Goal: Task Accomplishment & Management: Complete application form

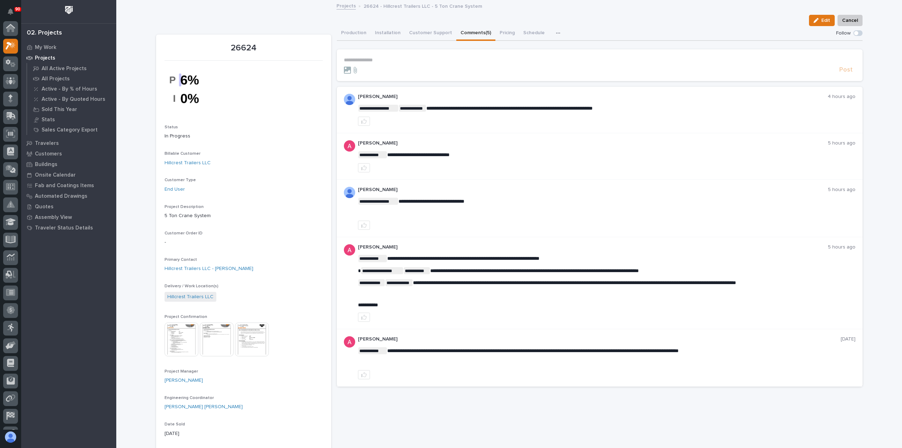
scroll to position [18, 0]
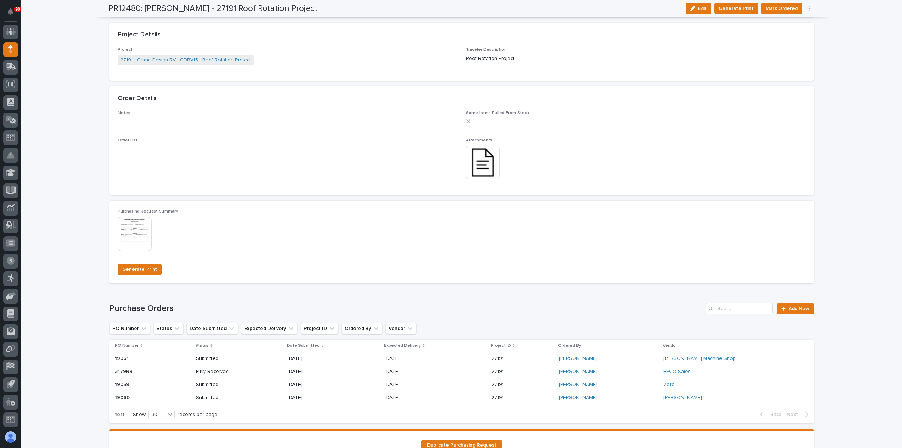
scroll to position [352, 0]
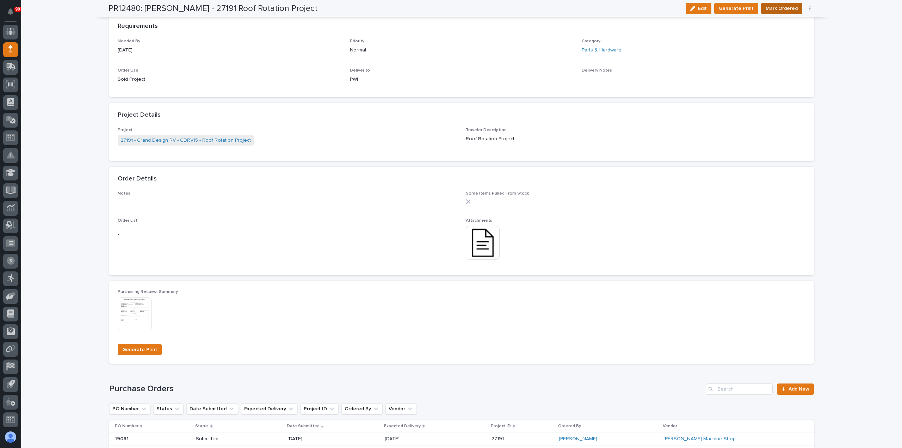
click at [786, 10] on span "Mark Ordered" at bounding box center [782, 8] width 32 height 8
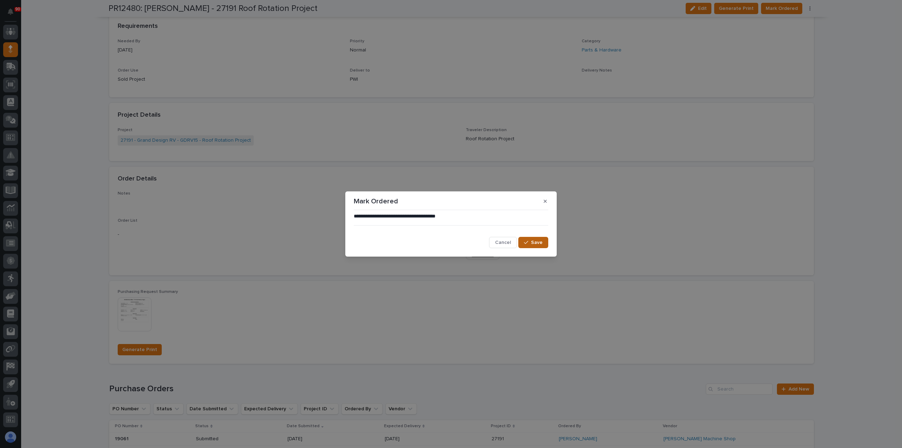
click at [541, 242] on span "Save" at bounding box center [537, 242] width 12 height 6
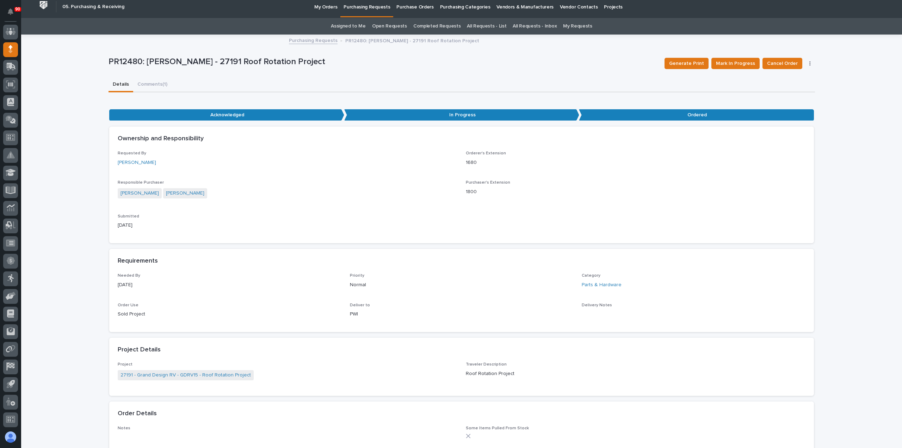
scroll to position [0, 0]
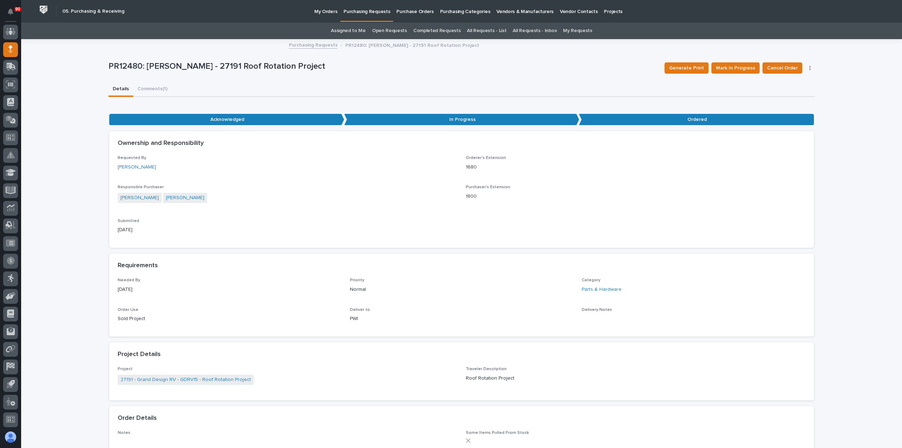
click at [324, 11] on p "My Orders" at bounding box center [325, 7] width 23 height 15
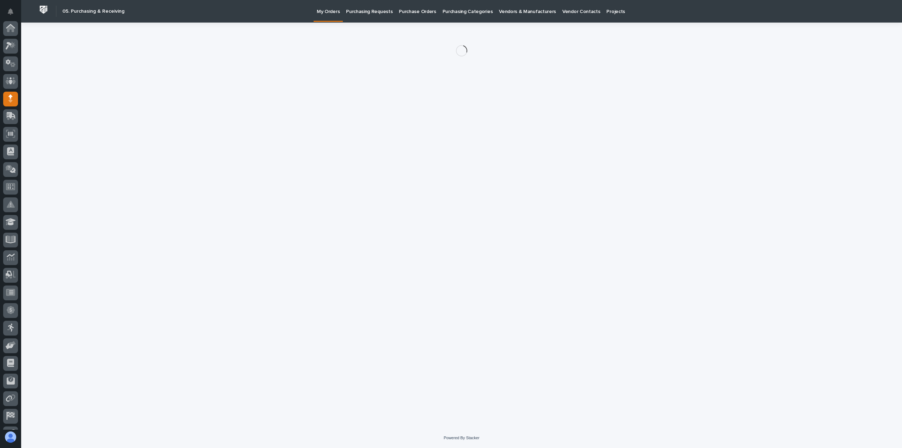
scroll to position [49, 0]
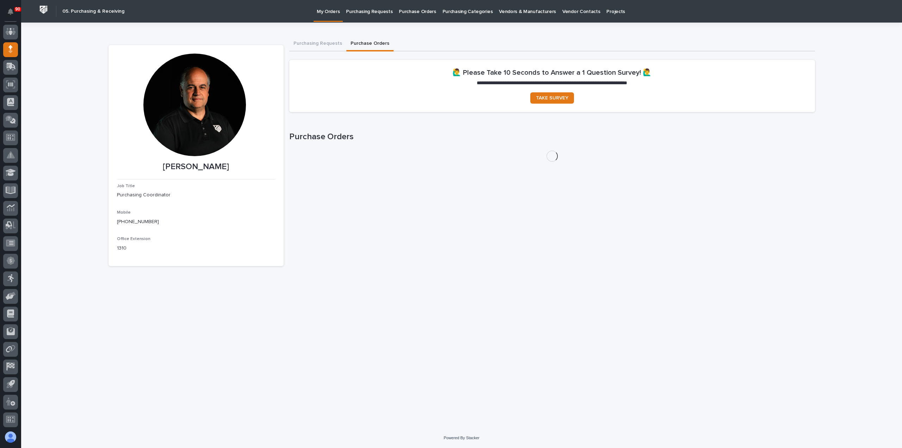
click at [374, 45] on button "Purchase Orders" at bounding box center [369, 44] width 47 height 15
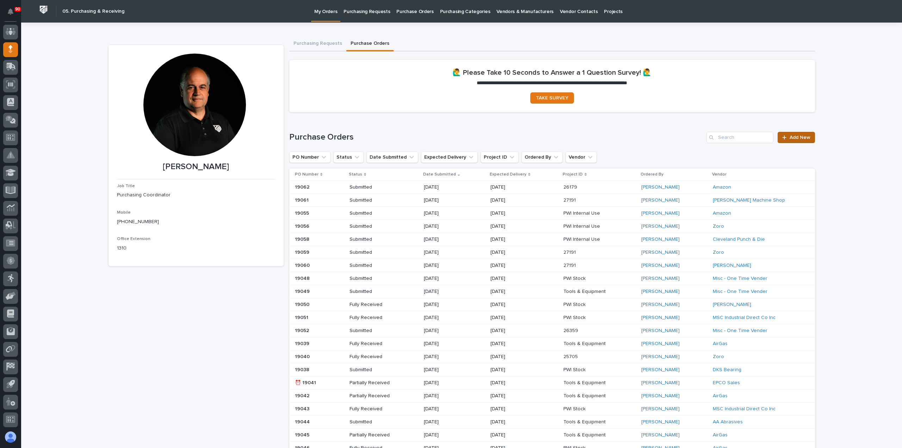
click at [802, 136] on span "Add New" at bounding box center [799, 137] width 21 height 5
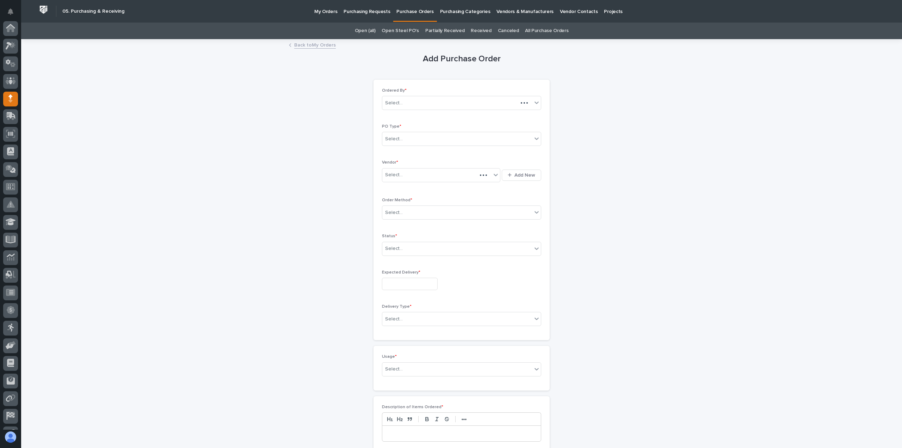
scroll to position [49, 0]
click at [418, 135] on div "Select..." at bounding box center [457, 139] width 150 height 12
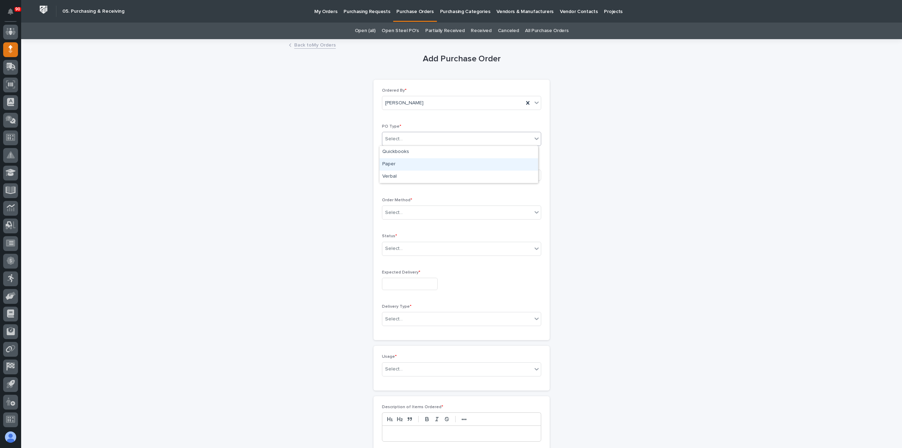
drag, startPoint x: 405, startPoint y: 162, endPoint x: 410, endPoint y: 168, distance: 7.3
click at [406, 162] on div "Paper" at bounding box center [458, 164] width 159 height 12
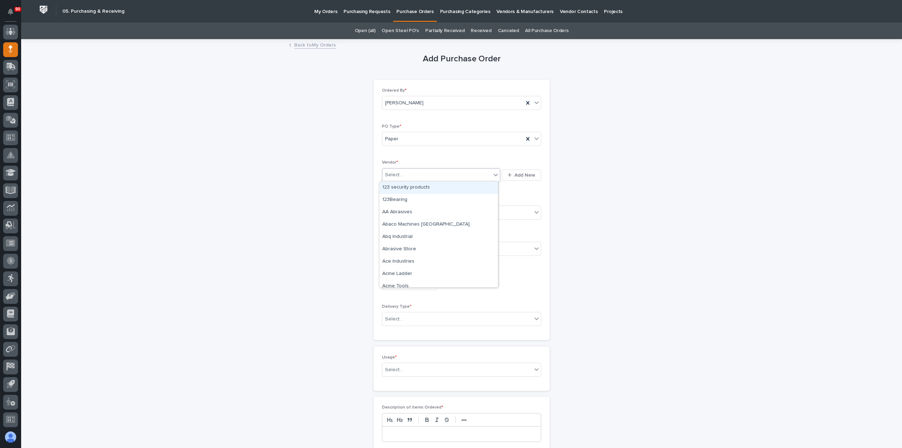
click at [410, 171] on div "Select..." at bounding box center [436, 175] width 109 height 12
type input "***"
click at [431, 212] on div "Select..." at bounding box center [457, 213] width 150 height 12
click at [410, 225] on div "Online Order" at bounding box center [458, 225] width 159 height 12
click at [406, 247] on div "Select..." at bounding box center [457, 249] width 150 height 12
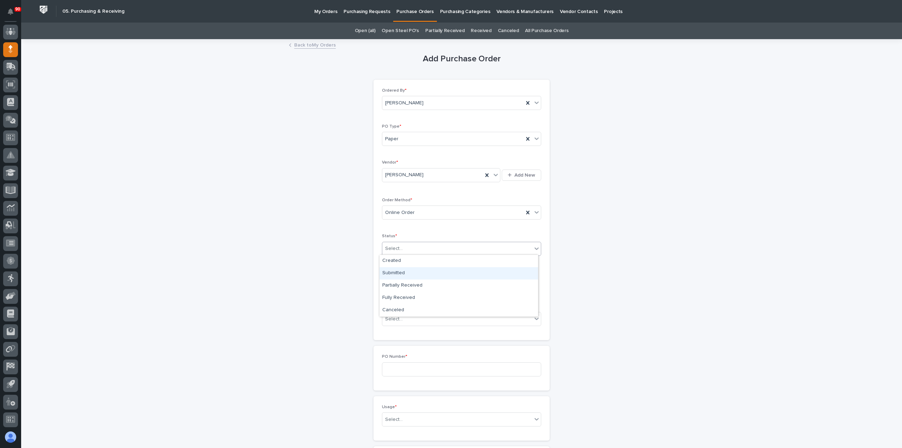
drag, startPoint x: 404, startPoint y: 266, endPoint x: 402, endPoint y: 281, distance: 14.6
click at [397, 272] on div "Submitted" at bounding box center [458, 273] width 159 height 12
click at [401, 285] on input "text" at bounding box center [410, 284] width 56 height 12
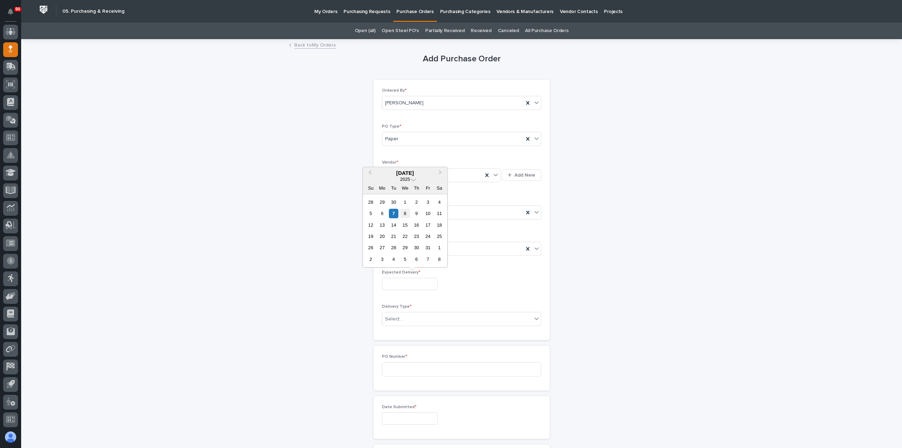
click at [403, 215] on div "8" at bounding box center [405, 214] width 10 height 10
type input "**********"
click at [407, 318] on div "Select..." at bounding box center [457, 319] width 150 height 12
drag, startPoint x: 405, startPoint y: 330, endPoint x: 412, endPoint y: 336, distance: 9.7
click at [404, 330] on div "Deliver to PWI" at bounding box center [458, 330] width 159 height 12
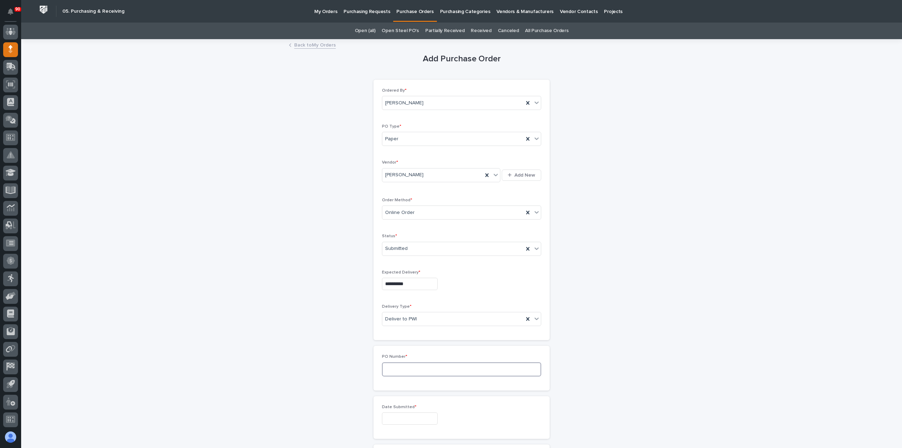
drag, startPoint x: 400, startPoint y: 365, endPoint x: 413, endPoint y: 364, distance: 12.3
click at [407, 364] on input at bounding box center [461, 369] width 159 height 14
type input "19063"
click at [423, 417] on input "text" at bounding box center [410, 418] width 56 height 12
click at [393, 350] on div "7" at bounding box center [394, 348] width 10 height 10
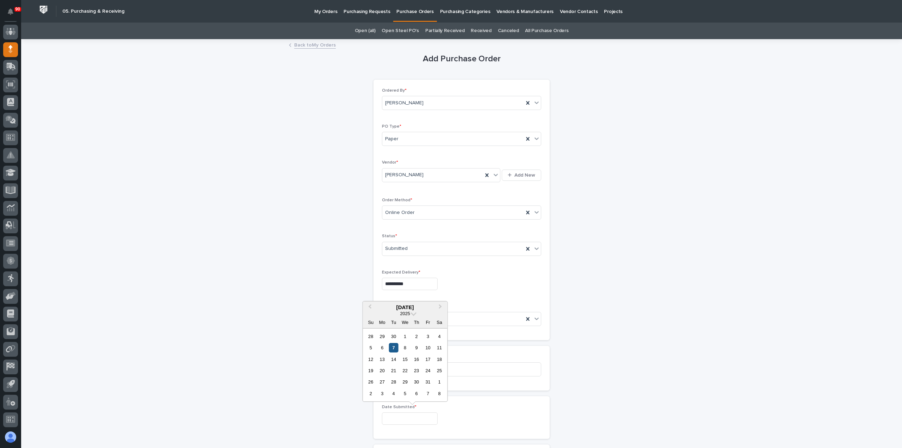
type input "**********"
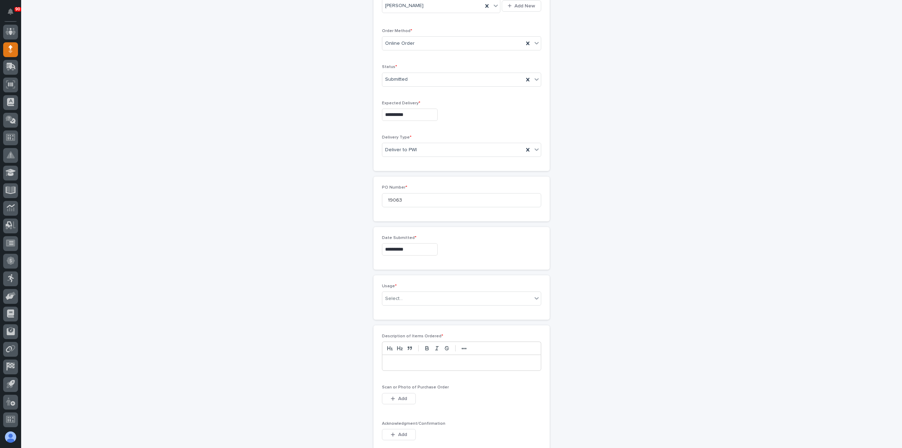
scroll to position [247, 0]
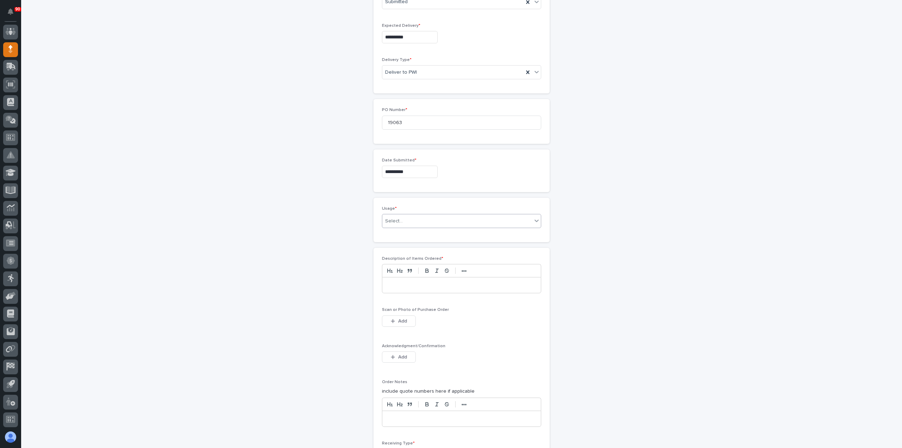
click at [401, 219] on div "Select..." at bounding box center [457, 221] width 150 height 12
click at [404, 270] on div "PWI Stock" at bounding box center [458, 269] width 159 height 12
click at [432, 284] on p at bounding box center [462, 284] width 148 height 7
click at [399, 318] on span "Add" at bounding box center [402, 321] width 9 height 6
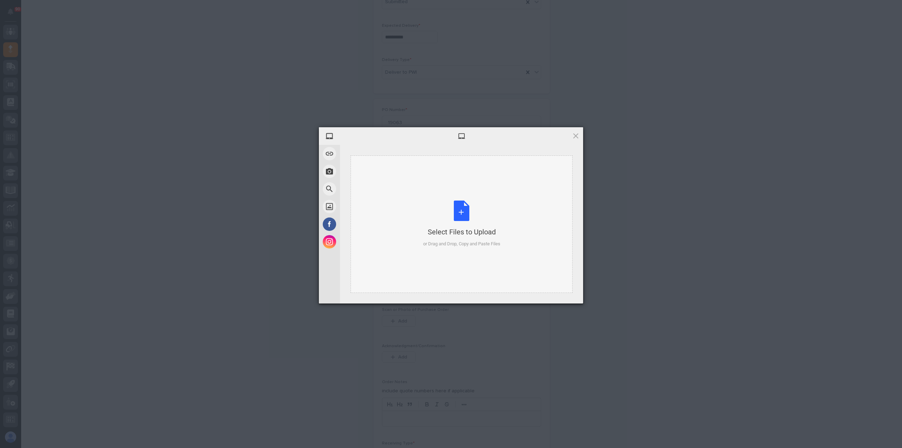
click at [458, 213] on div "Select Files to Upload or Drag and Drop, Copy and Paste Files" at bounding box center [461, 223] width 77 height 47
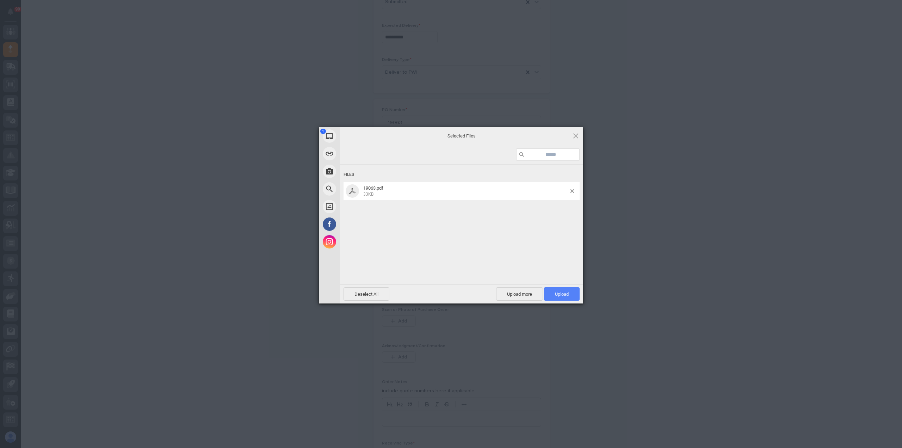
click at [560, 291] on span "Upload 1" at bounding box center [562, 293] width 14 height 5
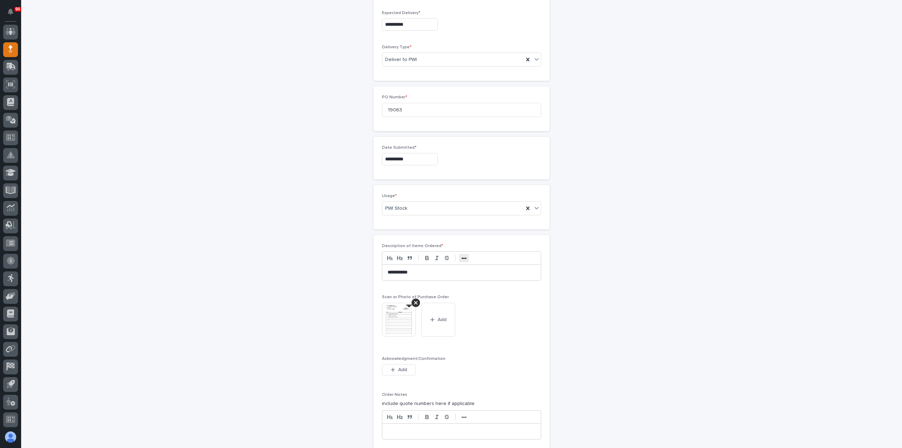
scroll to position [365, 0]
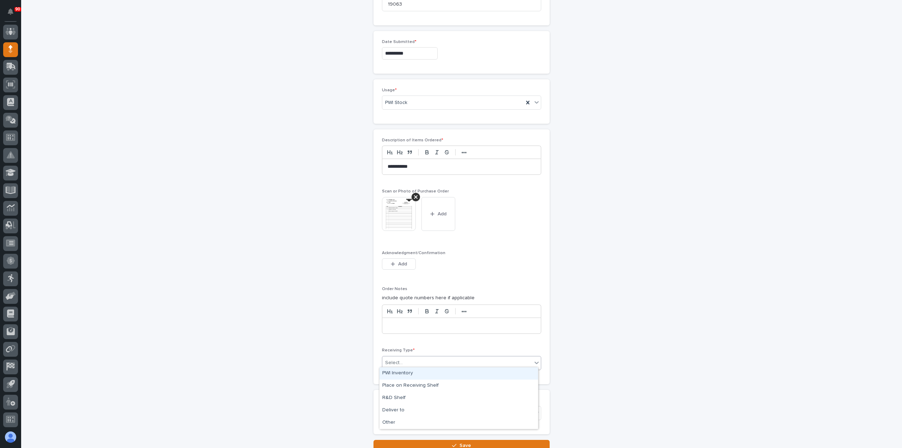
click at [412, 360] on div "Select..." at bounding box center [457, 363] width 150 height 12
click at [405, 424] on div "Other" at bounding box center [458, 422] width 159 height 12
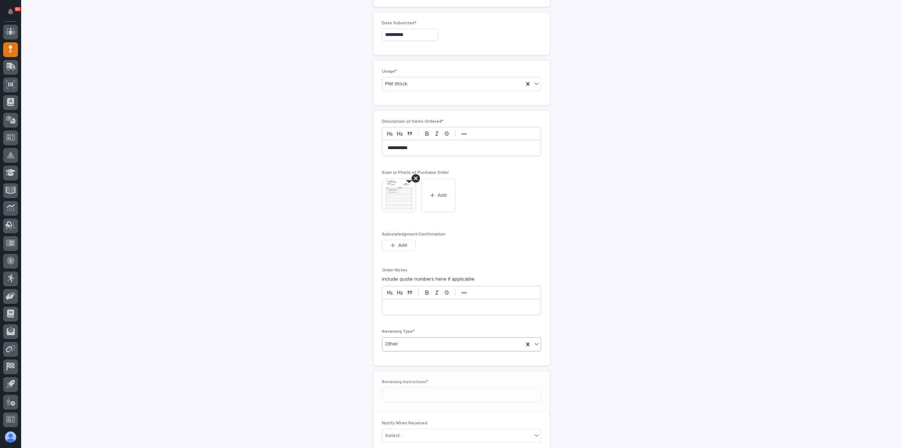
scroll to position [390, 0]
click at [415, 388] on textarea at bounding box center [461, 387] width 159 height 15
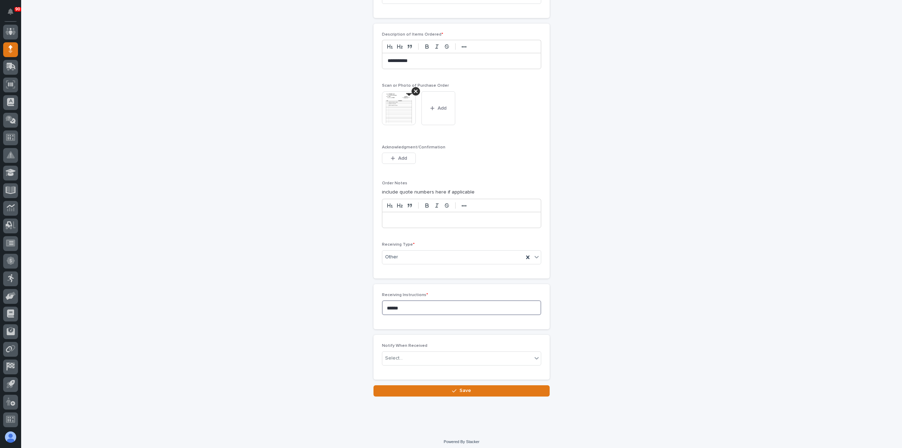
scroll to position [471, 0]
type textarea "******"
click at [452, 388] on icon "button" at bounding box center [454, 390] width 4 height 5
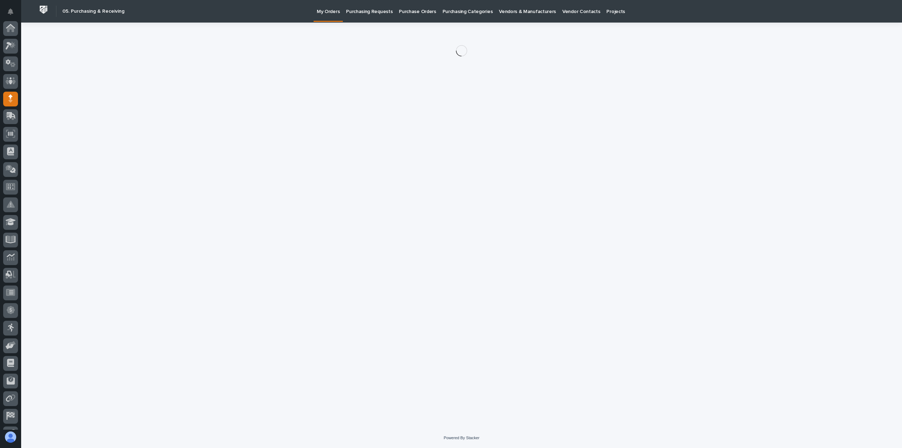
scroll to position [49, 0]
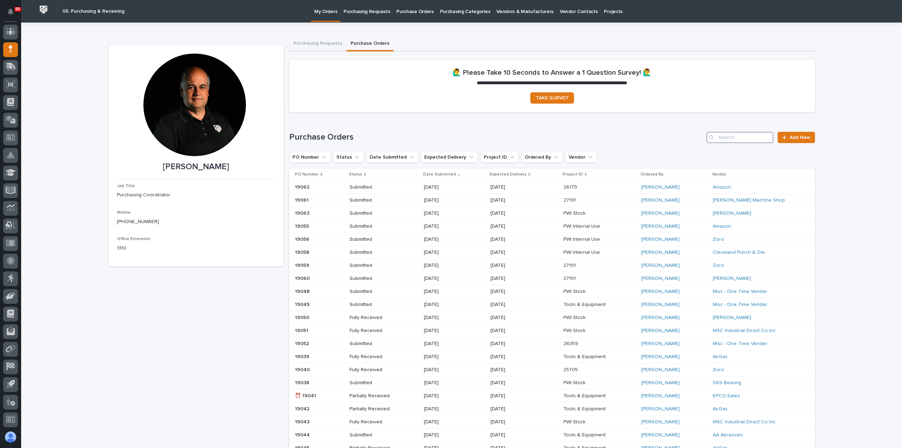
click at [725, 141] on input "Search" at bounding box center [739, 137] width 67 height 11
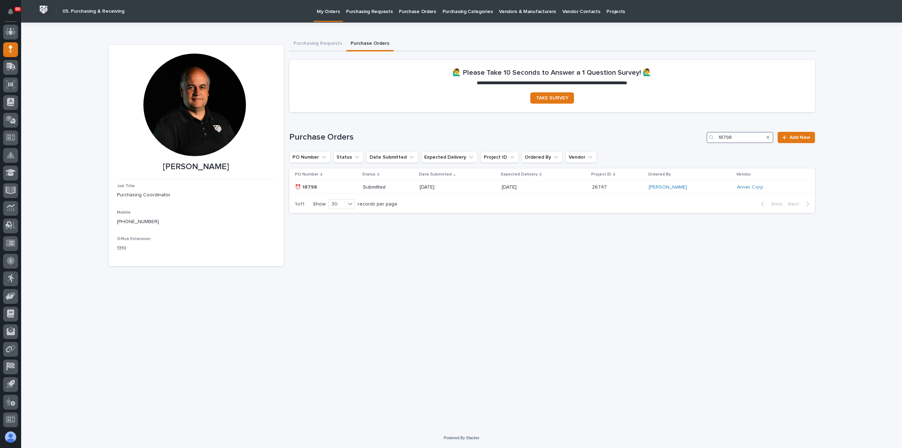
click at [748, 137] on input "18798" at bounding box center [739, 137] width 67 height 11
drag, startPoint x: 692, startPoint y: 135, endPoint x: 688, endPoint y: 134, distance: 3.9
click at [688, 135] on div "Purchase Orders 18798 Add New" at bounding box center [552, 137] width 526 height 11
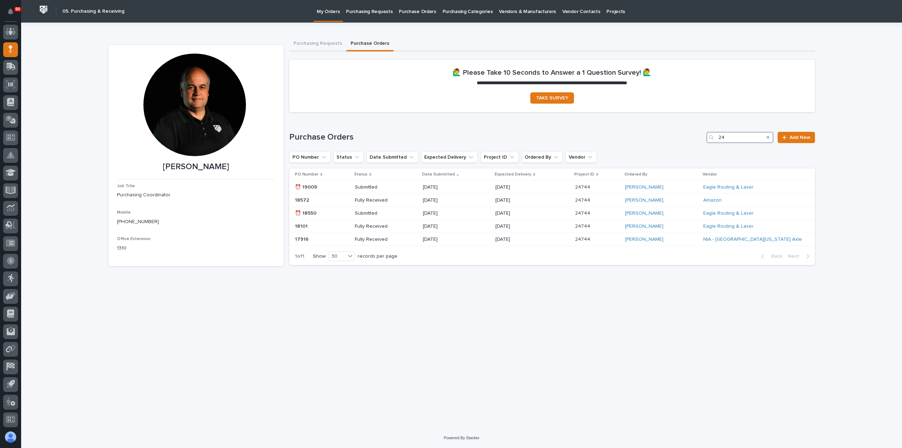
type input "2"
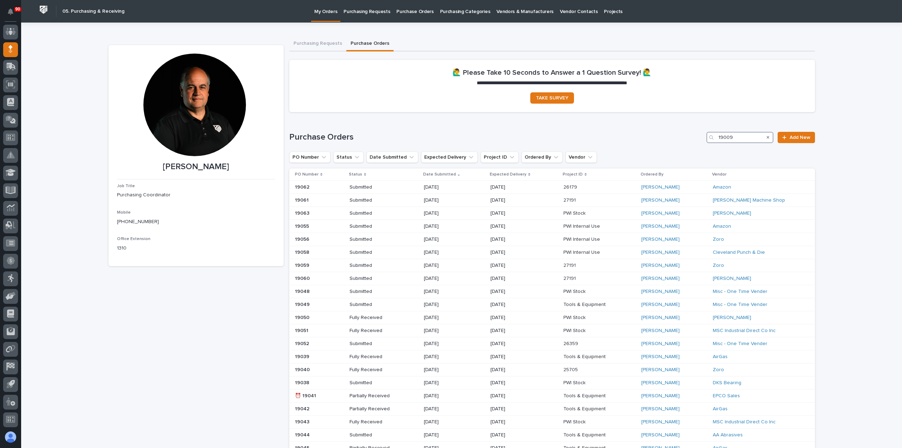
type input "19009"
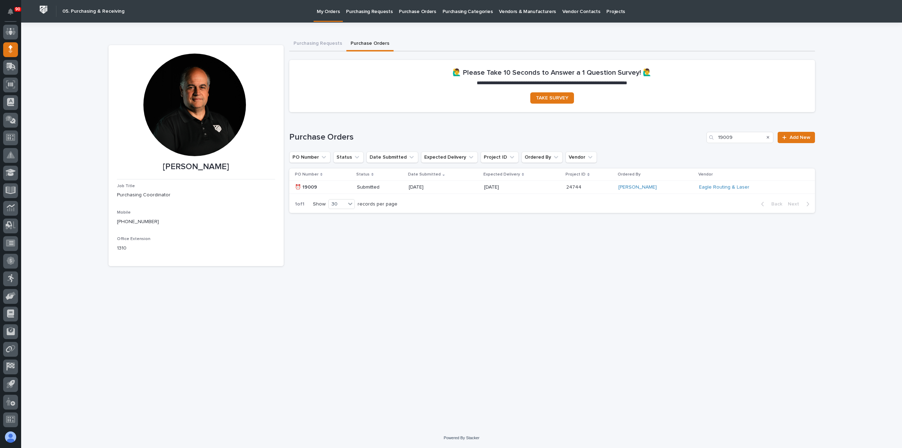
click at [367, 10] on p "Purchasing Requests" at bounding box center [369, 7] width 47 height 15
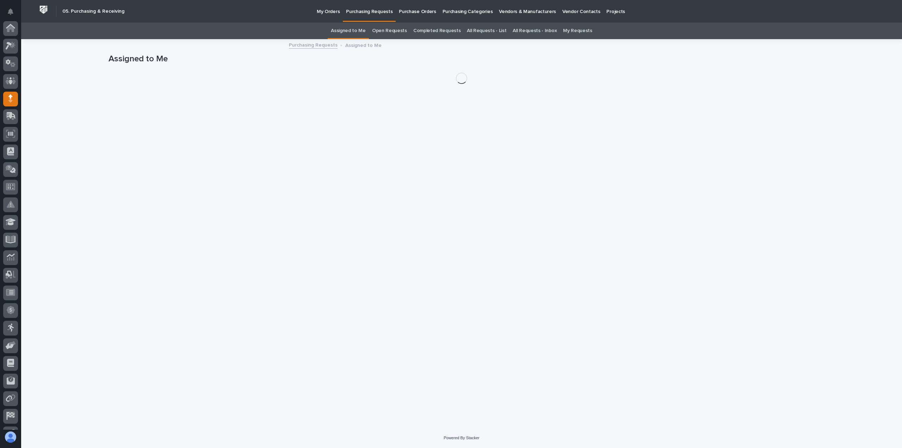
scroll to position [49, 0]
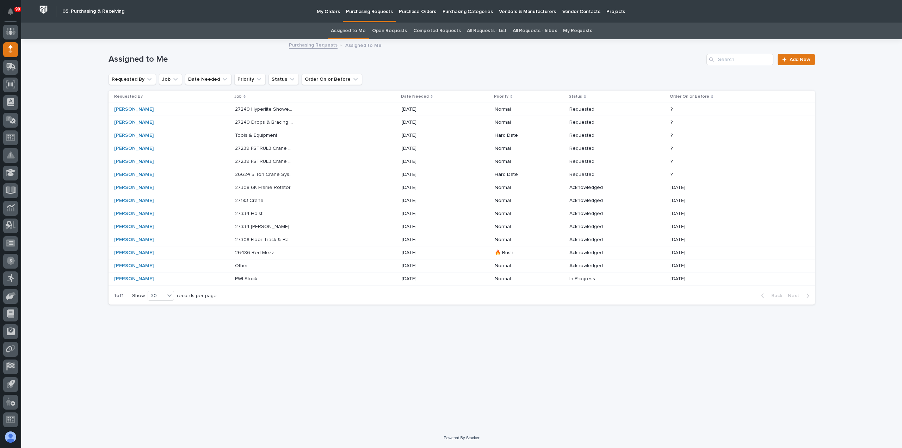
click at [267, 250] on p "26486 Red Mezz" at bounding box center [255, 251] width 41 height 7
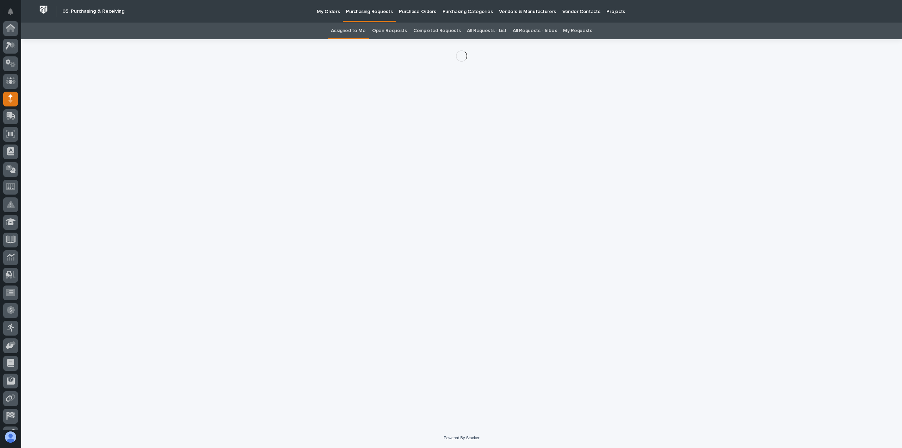
scroll to position [49, 0]
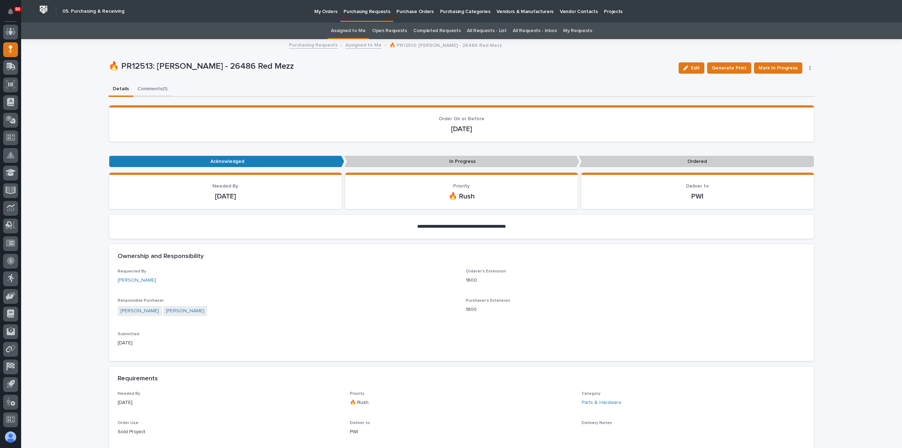
click at [148, 88] on button "Comments (1)" at bounding box center [152, 89] width 38 height 15
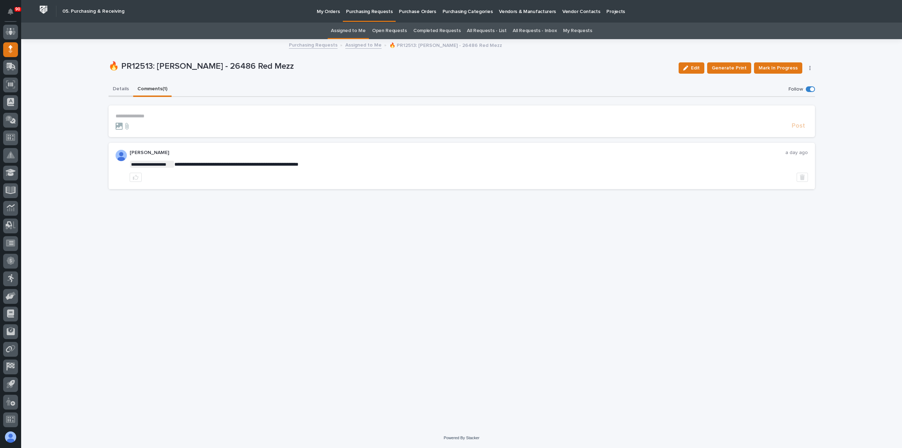
click at [116, 88] on button "Details" at bounding box center [121, 89] width 25 height 15
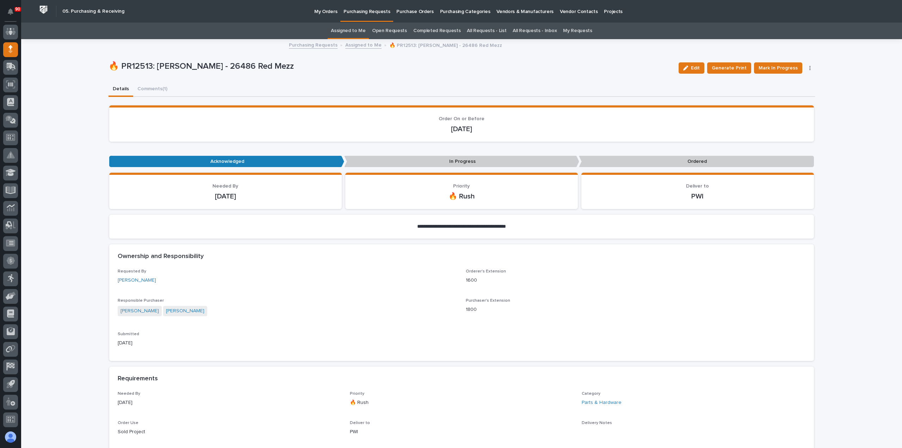
click at [367, 10] on p "Purchasing Requests" at bounding box center [366, 7] width 47 height 15
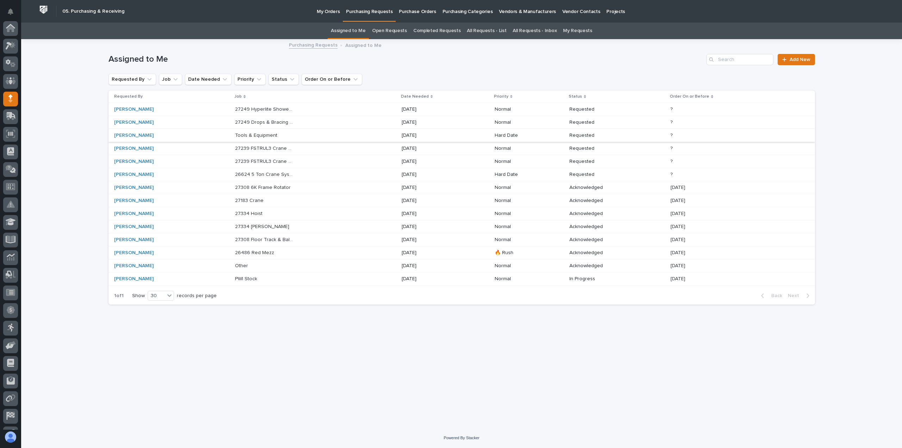
scroll to position [49, 0]
click at [266, 239] on p "27308 Floor Track & Ball Hitch Rotator" at bounding box center [265, 238] width 60 height 7
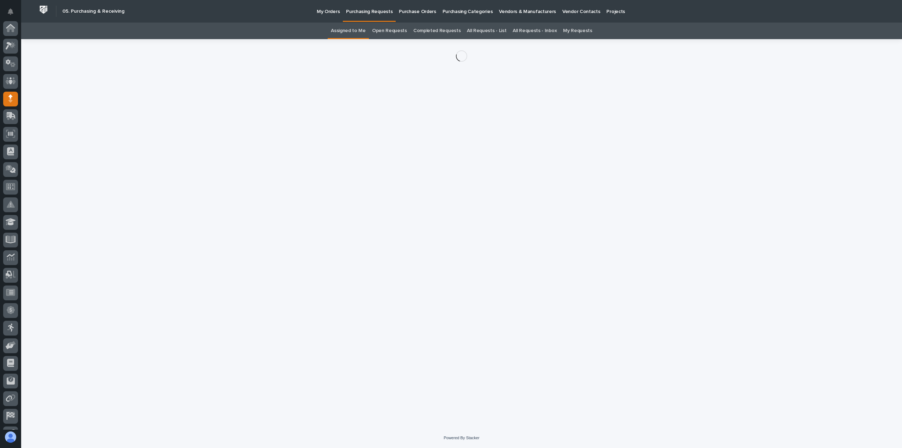
scroll to position [49, 0]
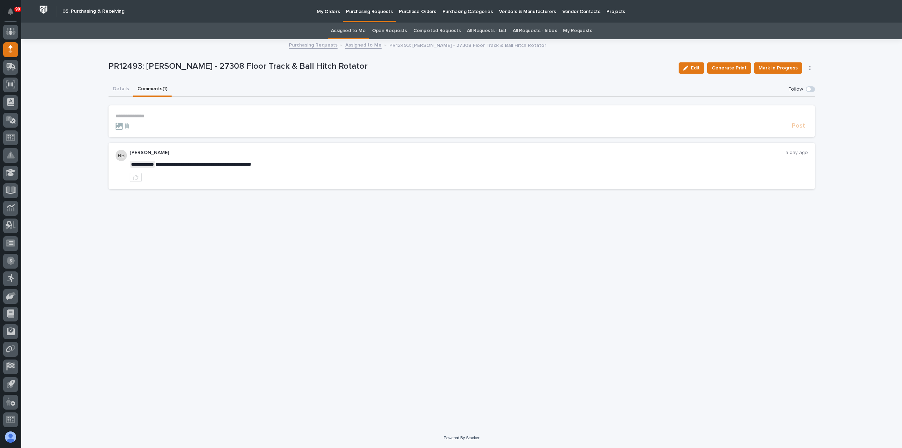
click at [148, 88] on button "Comments (1)" at bounding box center [152, 89] width 38 height 15
click at [118, 88] on button "Details" at bounding box center [121, 89] width 25 height 15
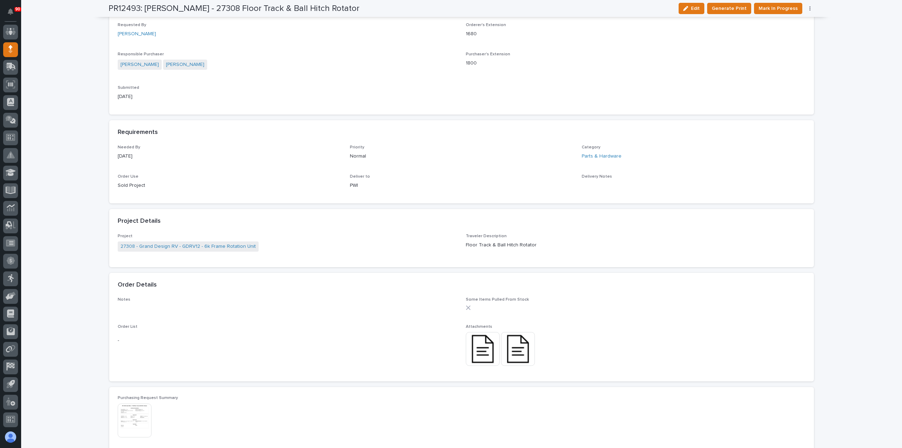
scroll to position [247, 0]
click at [483, 346] on img at bounding box center [483, 349] width 34 height 34
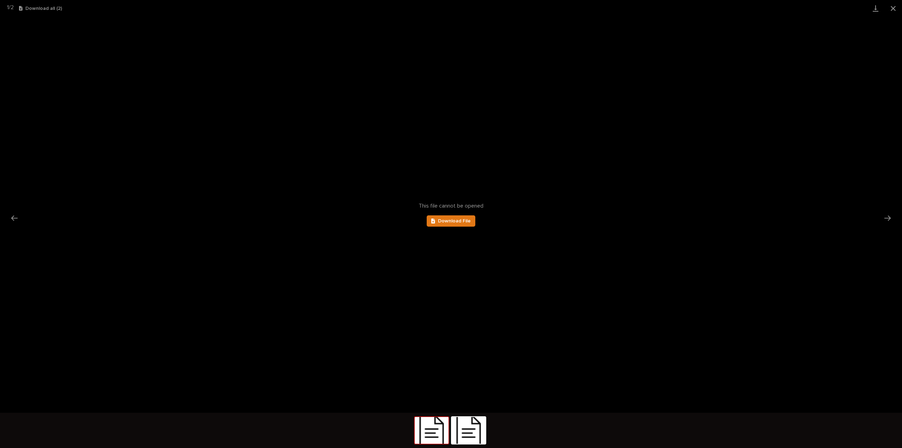
click at [434, 434] on img at bounding box center [432, 430] width 34 height 27
click at [454, 222] on span "Download File" at bounding box center [454, 220] width 33 height 5
click at [889, 216] on button "Next slide" at bounding box center [887, 218] width 15 height 14
click at [457, 219] on span "Download File" at bounding box center [454, 220] width 33 height 5
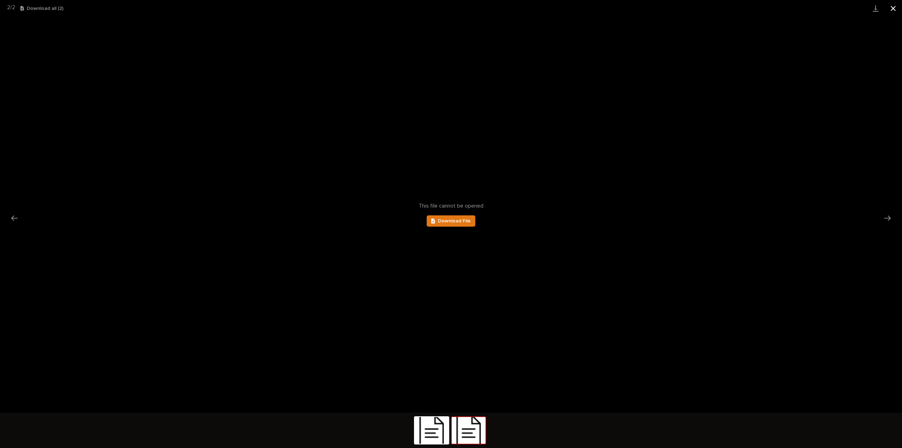
click at [892, 6] on button "Close gallery" at bounding box center [893, 8] width 18 height 17
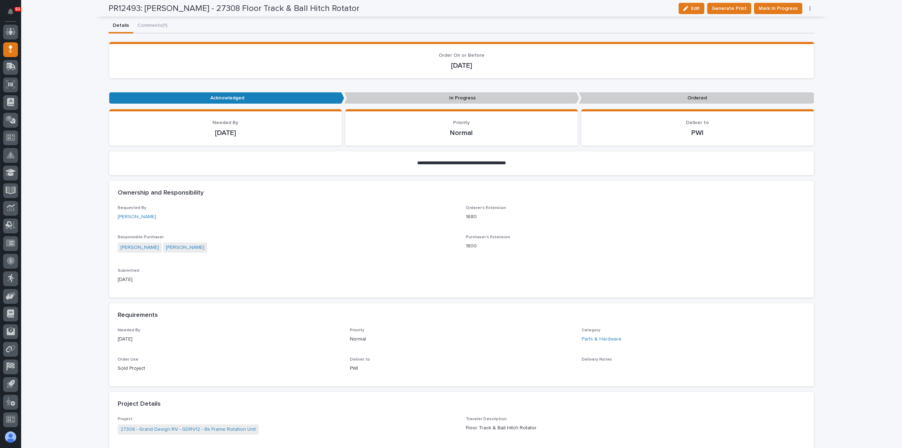
scroll to position [62, 0]
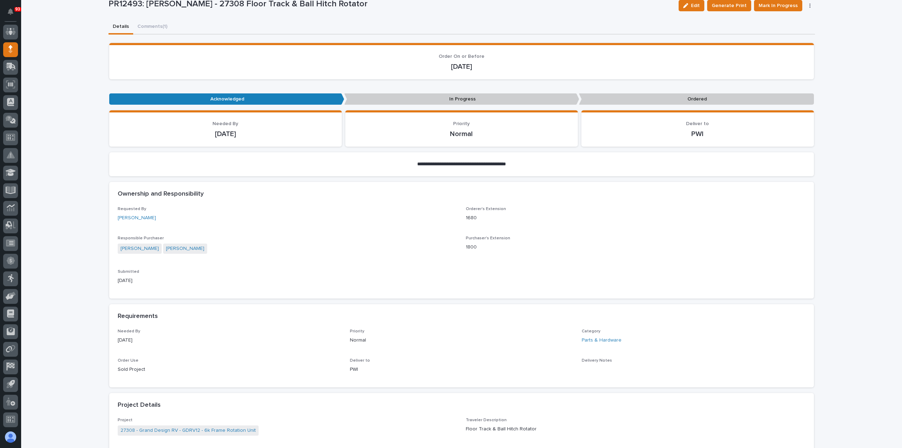
click at [342, 63] on p "[DATE]" at bounding box center [462, 66] width 688 height 8
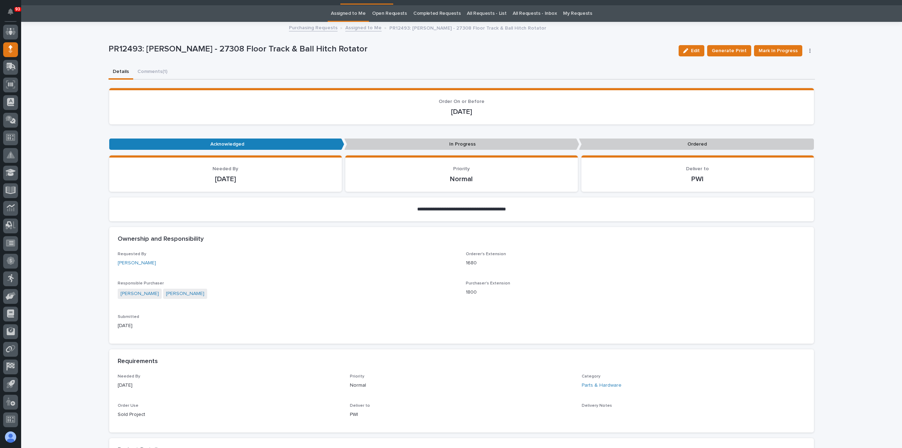
scroll to position [0, 0]
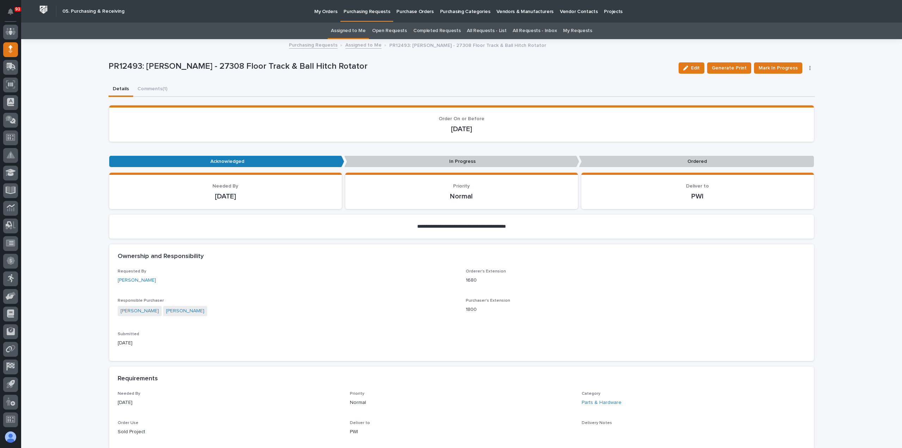
click at [359, 12] on p "Purchasing Requests" at bounding box center [366, 7] width 47 height 15
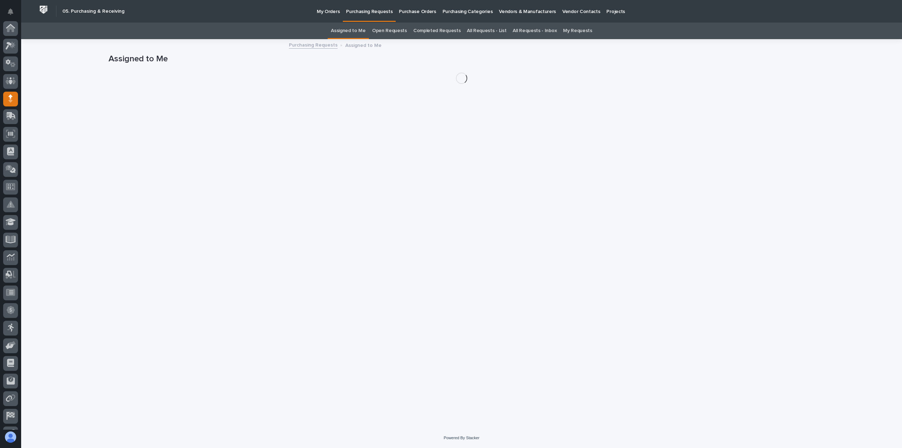
scroll to position [49, 0]
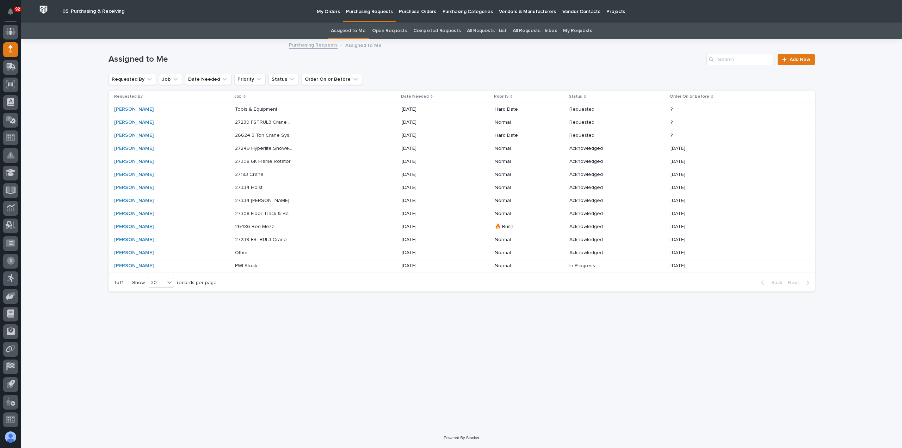
click at [271, 109] on p "Tools & Equipment" at bounding box center [257, 108] width 44 height 7
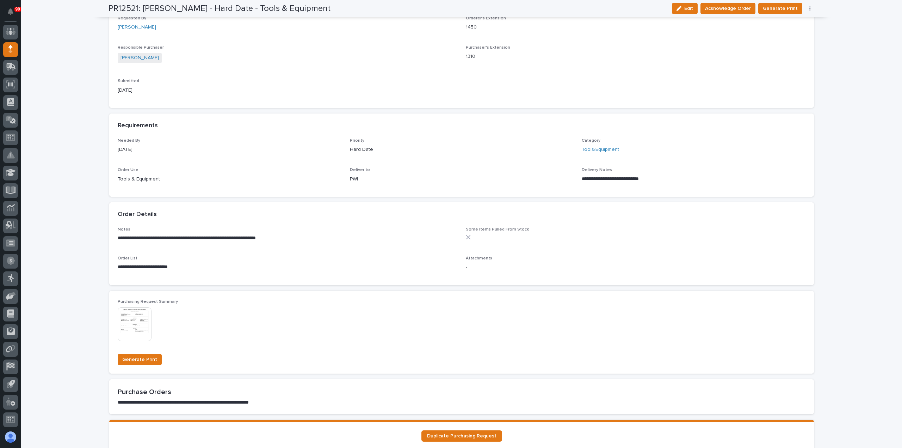
scroll to position [211, 0]
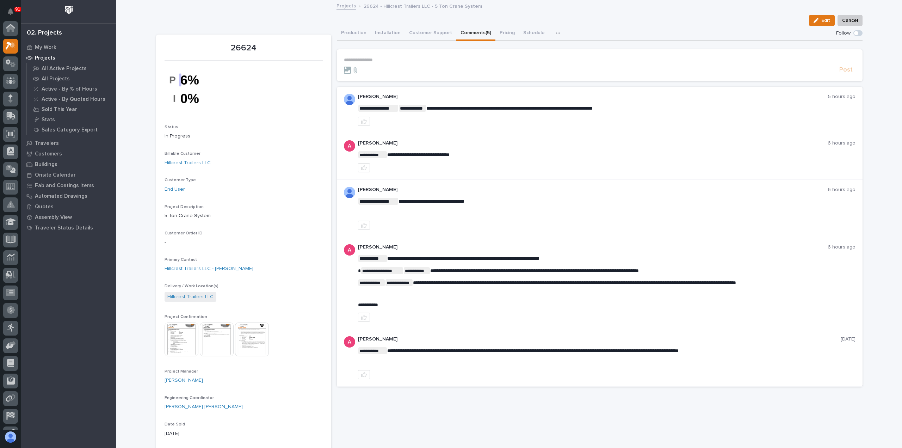
scroll to position [18, 0]
click at [354, 59] on p "**********" at bounding box center [600, 60] width 512 height 6
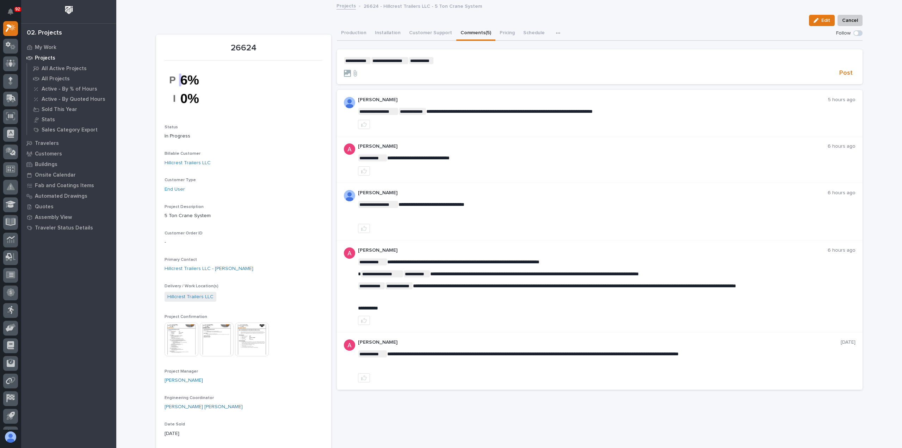
click at [433, 58] on p "**********" at bounding box center [600, 60] width 512 height 7
drag, startPoint x: 616, startPoint y: 60, endPoint x: 621, endPoint y: 60, distance: 5.3
click at [617, 60] on span "**********" at bounding box center [550, 60] width 172 height 5
click at [645, 60] on span "**********" at bounding box center [557, 60] width 187 height 5
drag, startPoint x: 651, startPoint y: 60, endPoint x: 655, endPoint y: 68, distance: 9.0
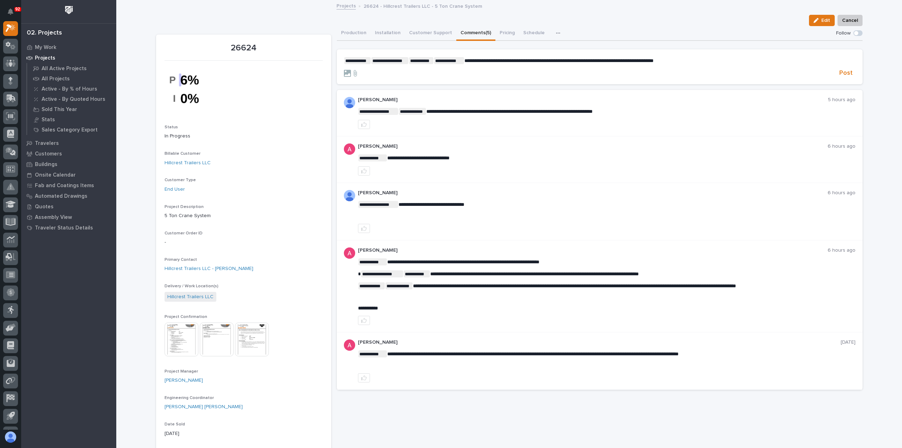
click at [651, 61] on span "**********" at bounding box center [558, 60] width 189 height 5
click at [689, 60] on p "**********" at bounding box center [600, 60] width 512 height 7
click at [464, 60] on span "**********" at bounding box center [601, 60] width 274 height 5
click at [803, 59] on p "**********" at bounding box center [600, 60] width 512 height 7
click at [502, 60] on span "**********" at bounding box center [602, 60] width 277 height 5
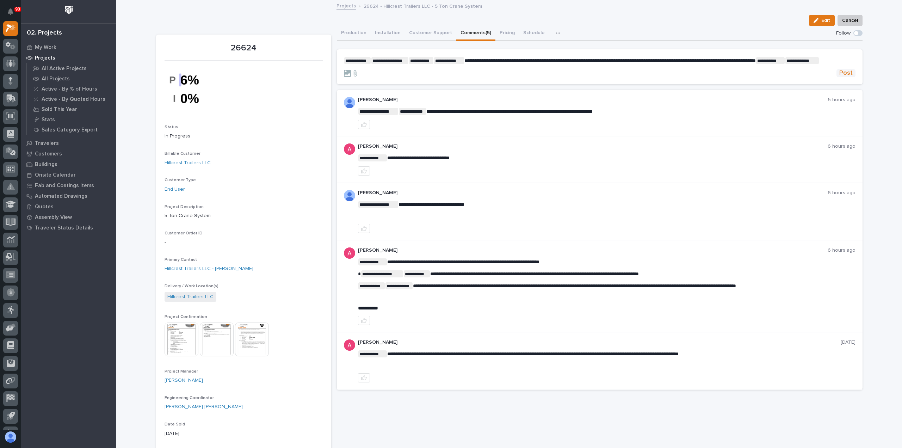
click at [844, 77] on span "Post" at bounding box center [845, 73] width 13 height 8
